Goal: Information Seeking & Learning: Learn about a topic

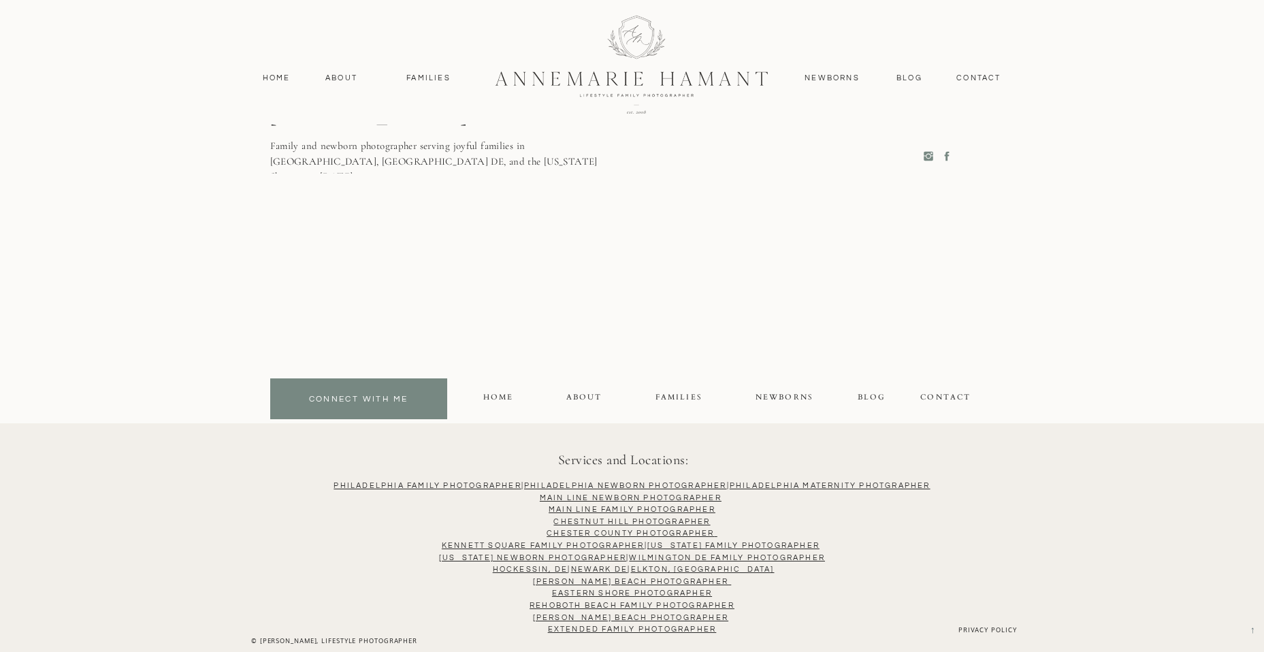
scroll to position [6727, 0]
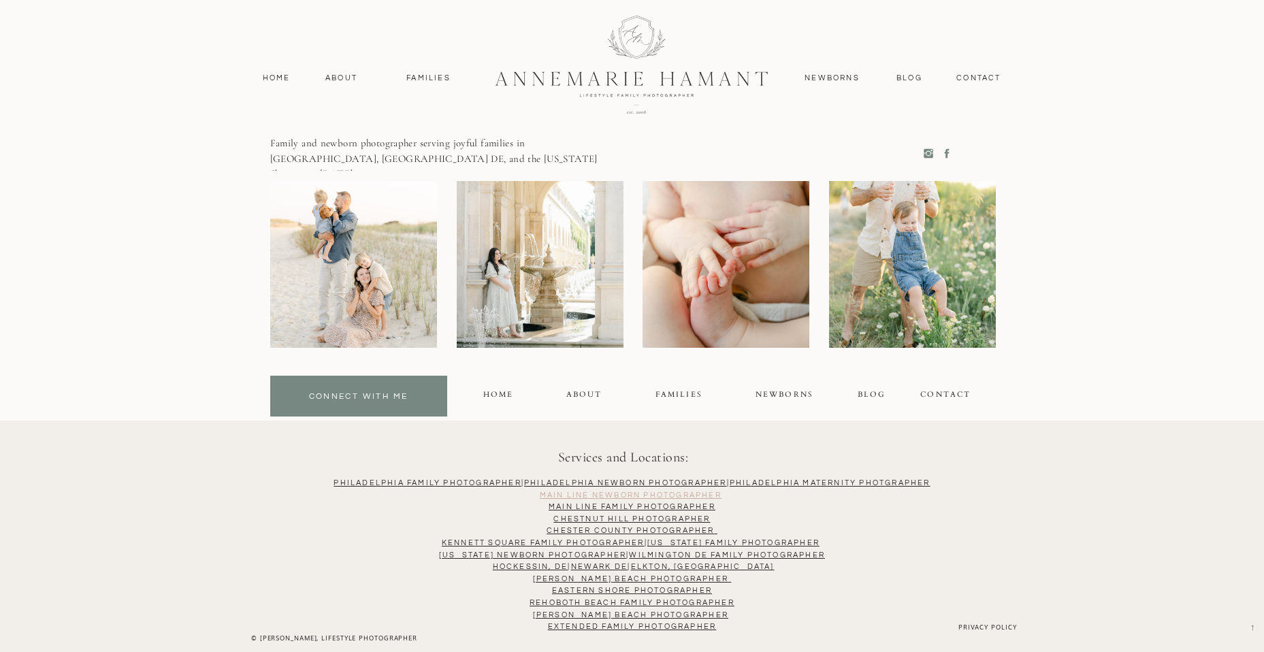
click at [686, 493] on link "MAIN LINE NEWBORN PHOTOGRAPHER" at bounding box center [631, 494] width 182 height 7
click at [282, 76] on nav "Home" at bounding box center [277, 78] width 40 height 12
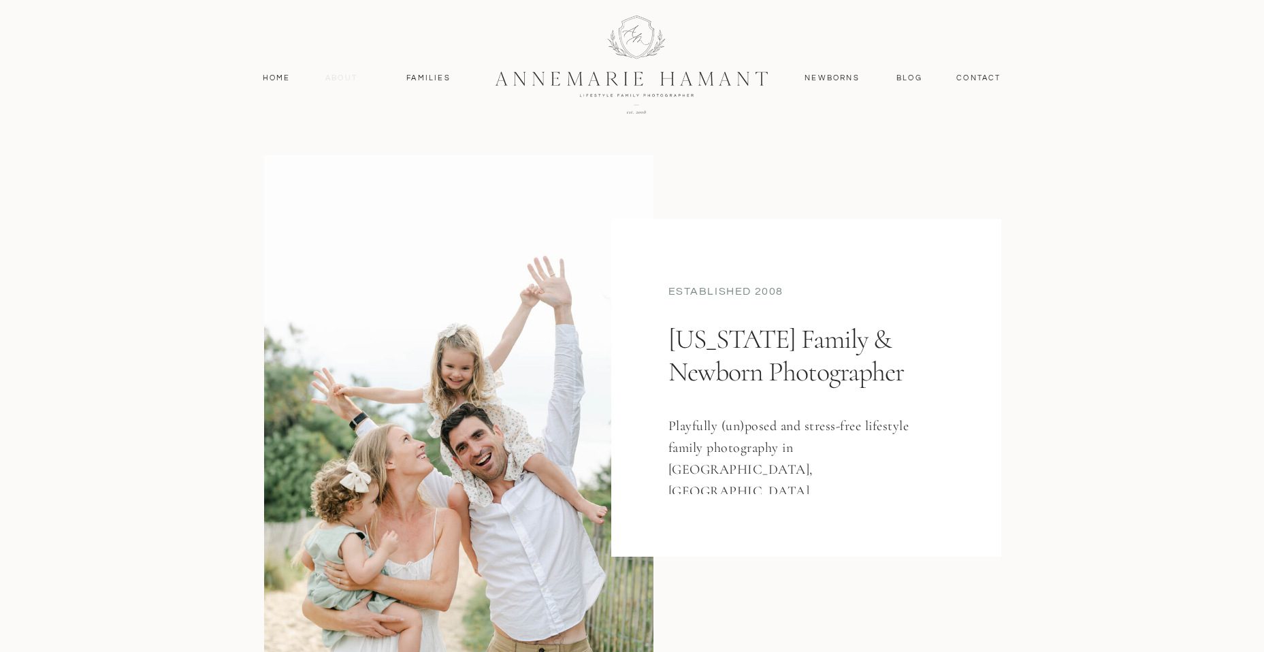
click at [340, 80] on nav "About" at bounding box center [341, 78] width 39 height 12
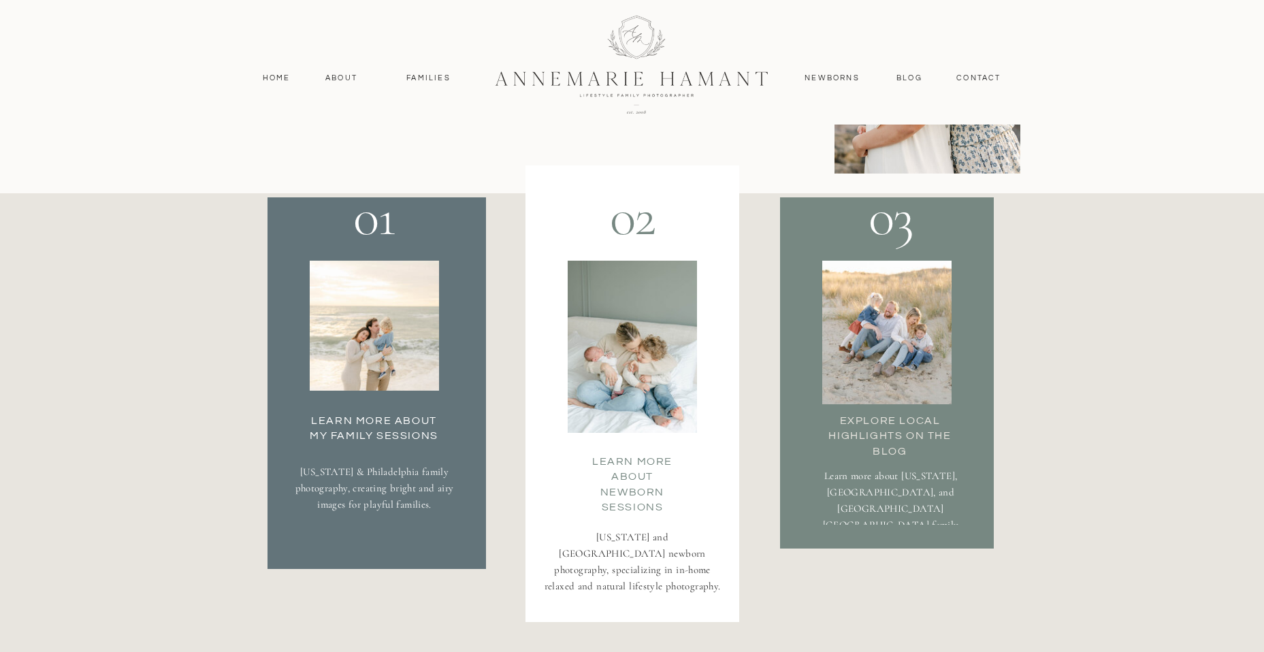
scroll to position [2347, 0]
click at [377, 363] on div at bounding box center [374, 325] width 129 height 130
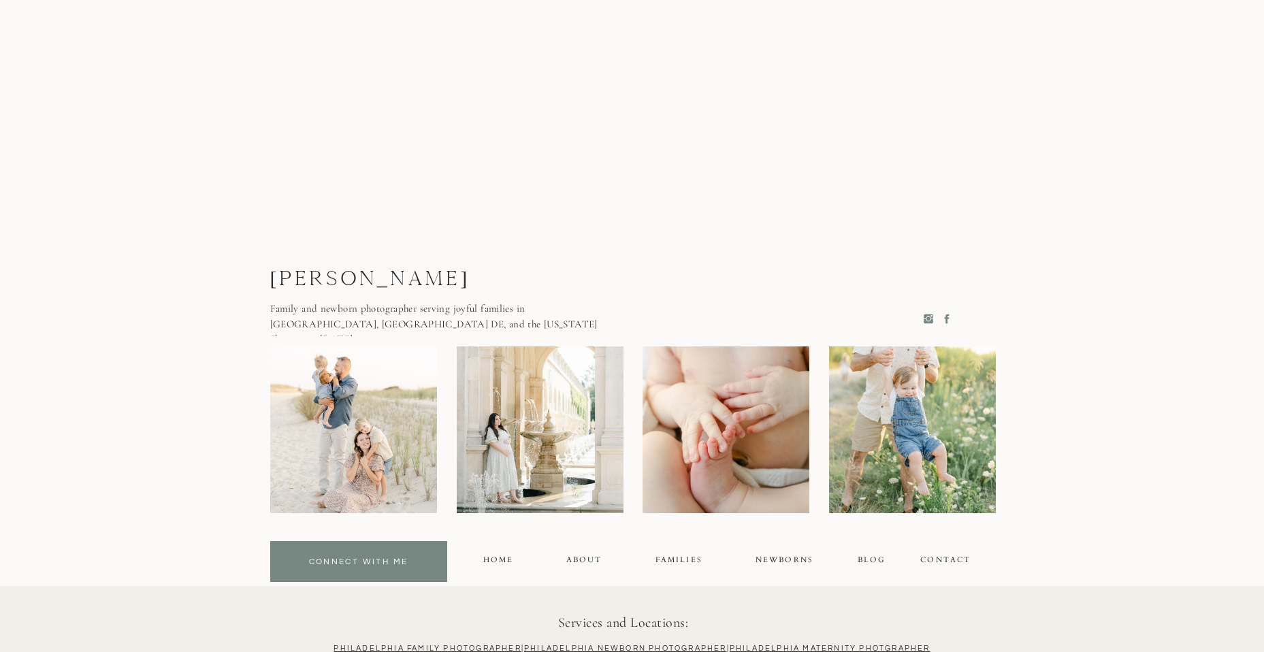
scroll to position [8744, 0]
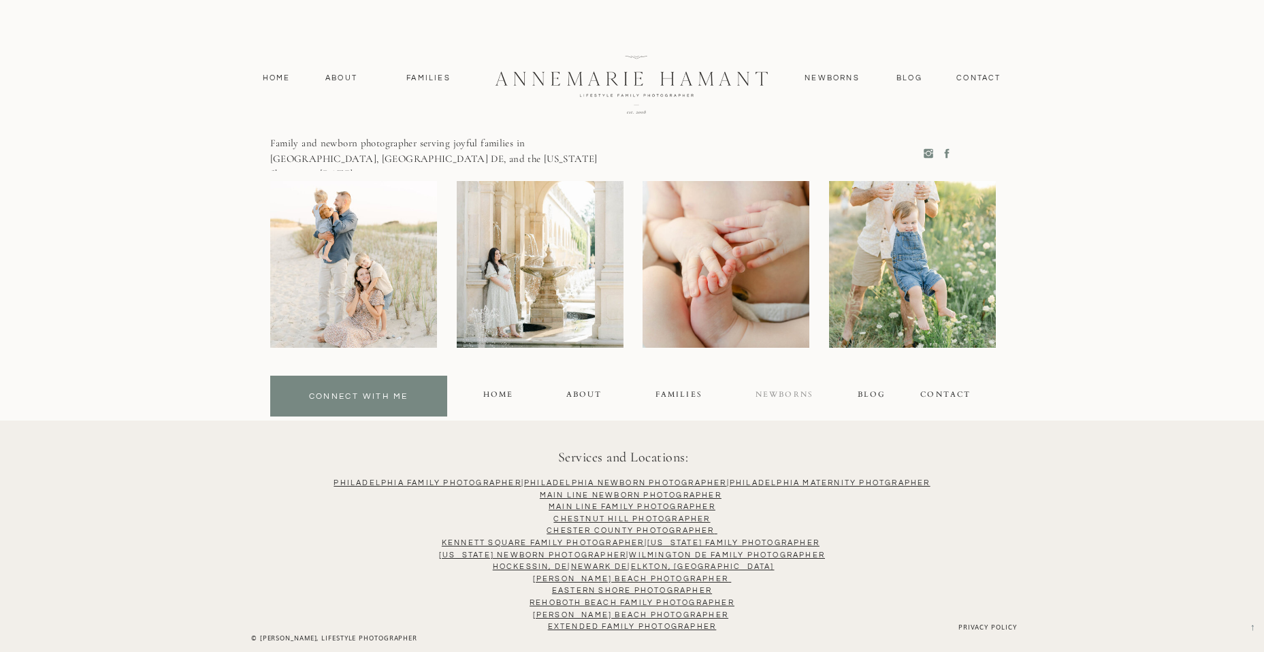
click at [786, 399] on div "NEWBORNS" at bounding box center [785, 397] width 60 height 16
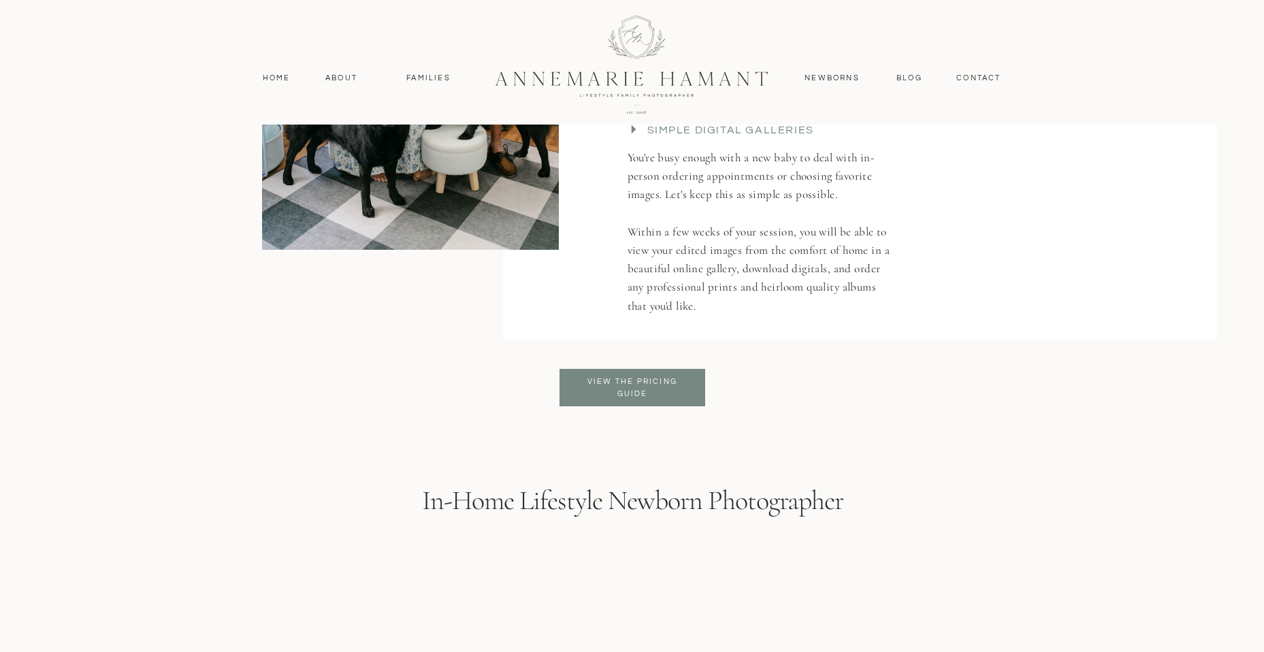
scroll to position [2738, 0]
click at [649, 380] on h3 "View the pricing Guide" at bounding box center [632, 387] width 111 height 24
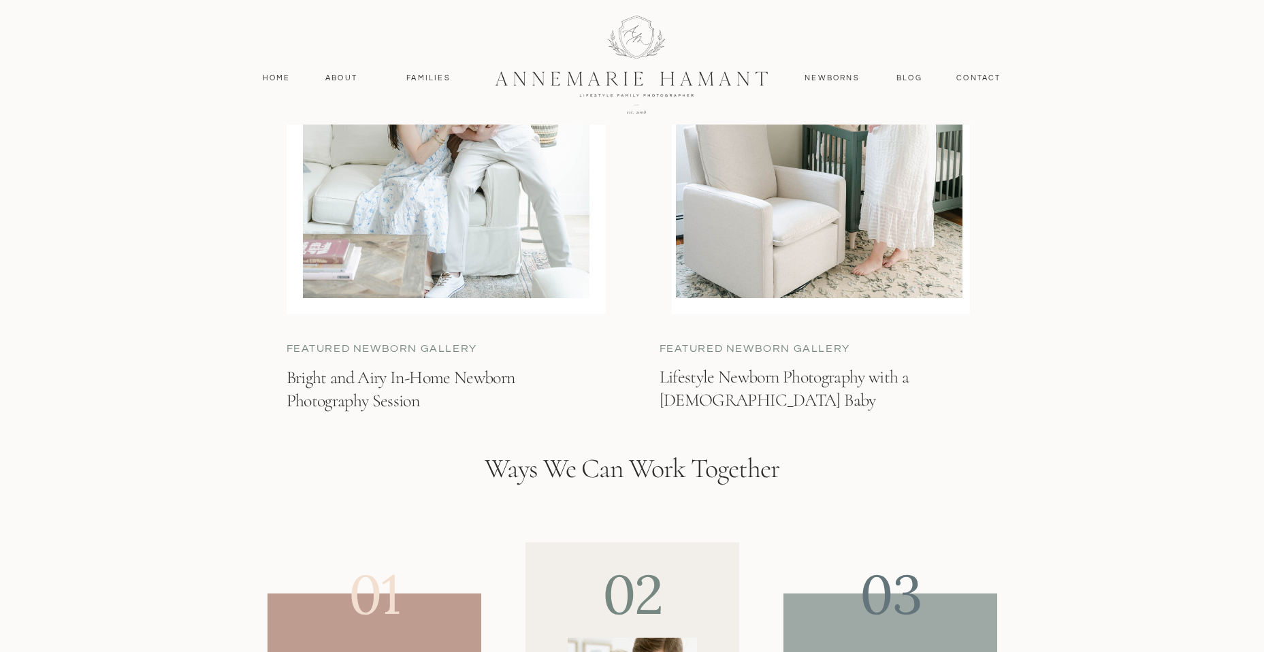
scroll to position [3423, 0]
click at [781, 370] on h3 "Lifestyle Newborn Photography with a 3 Month Old Baby" at bounding box center [800, 389] width 282 height 48
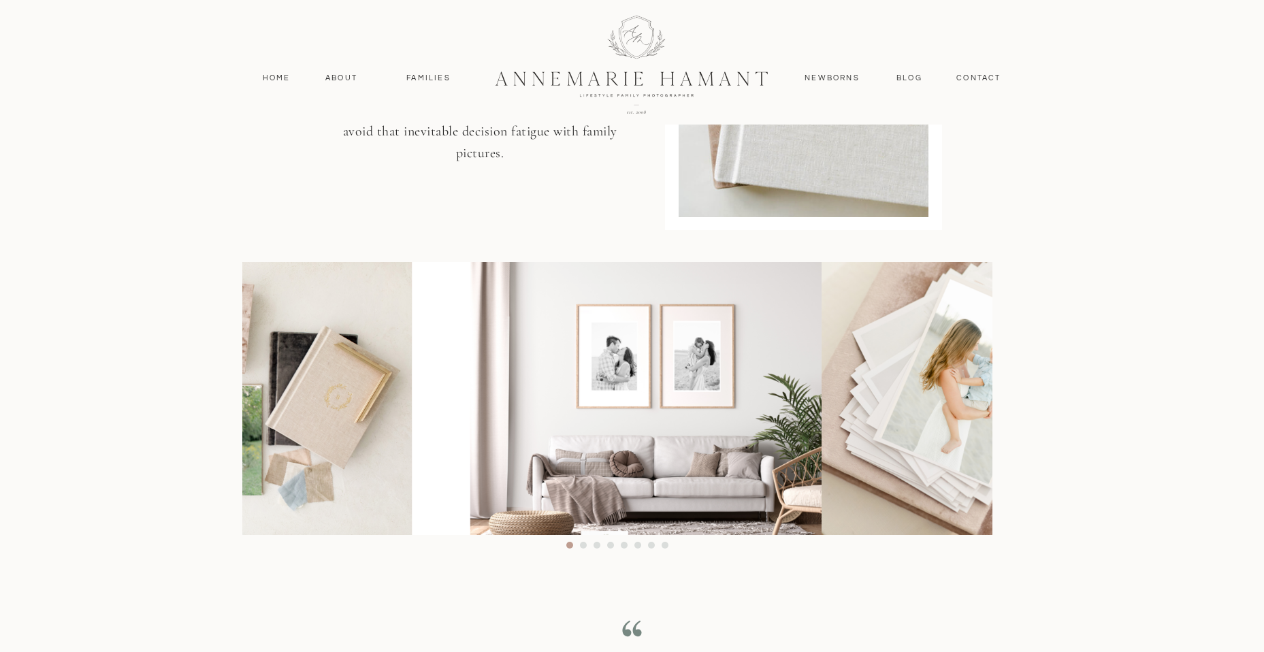
scroll to position [7678, 0]
